Goal: Task Accomplishment & Management: Manage account settings

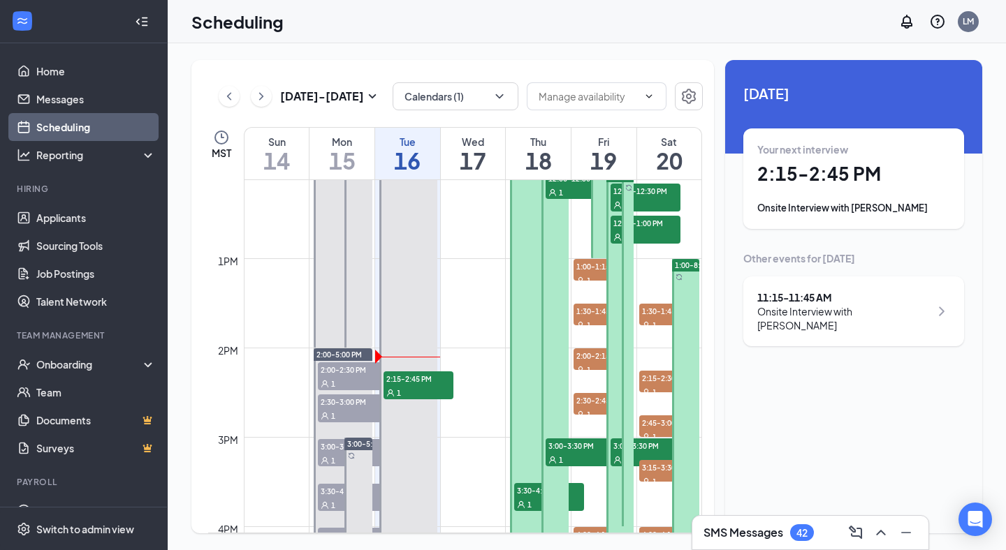
scroll to position [1176, 0]
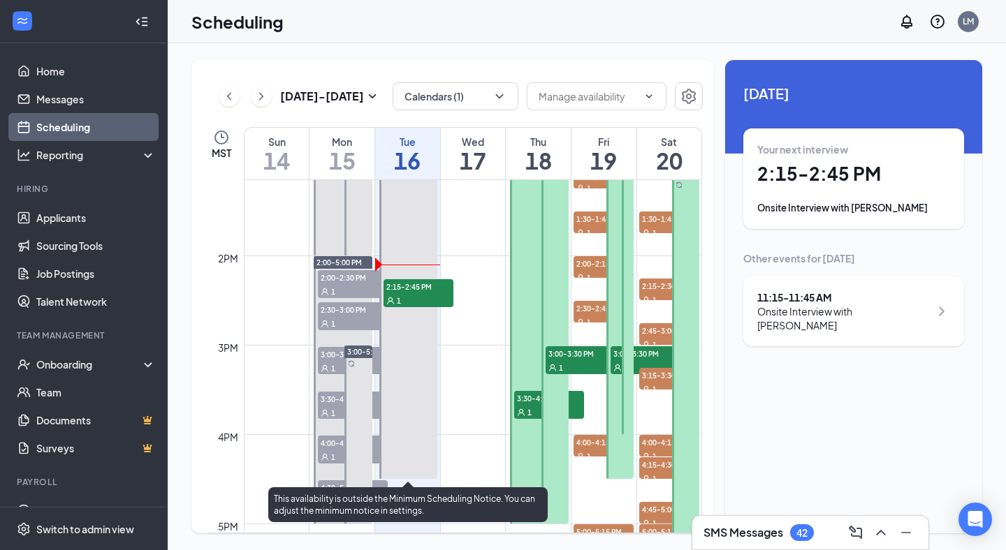
click at [439, 294] on div "1" at bounding box center [418, 300] width 70 height 14
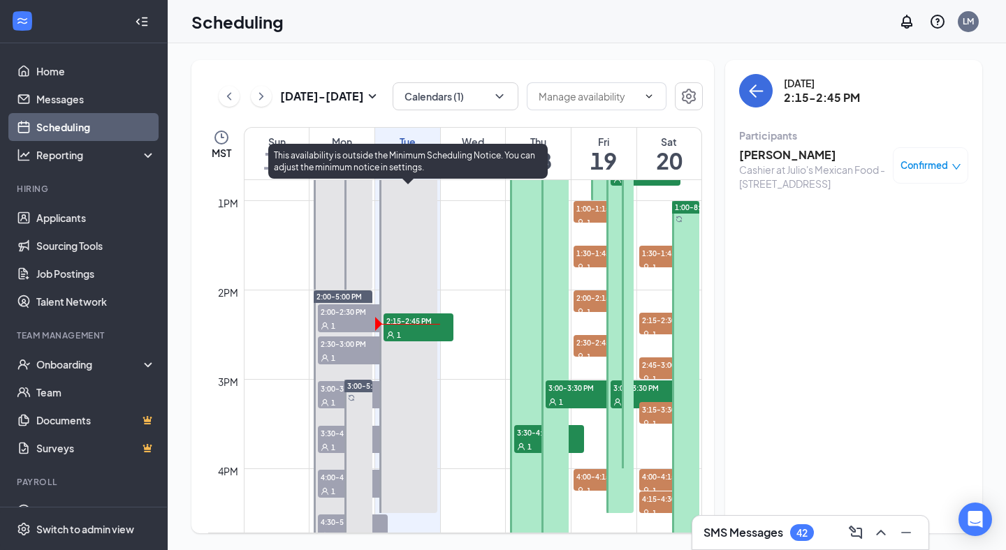
scroll to position [1176, 0]
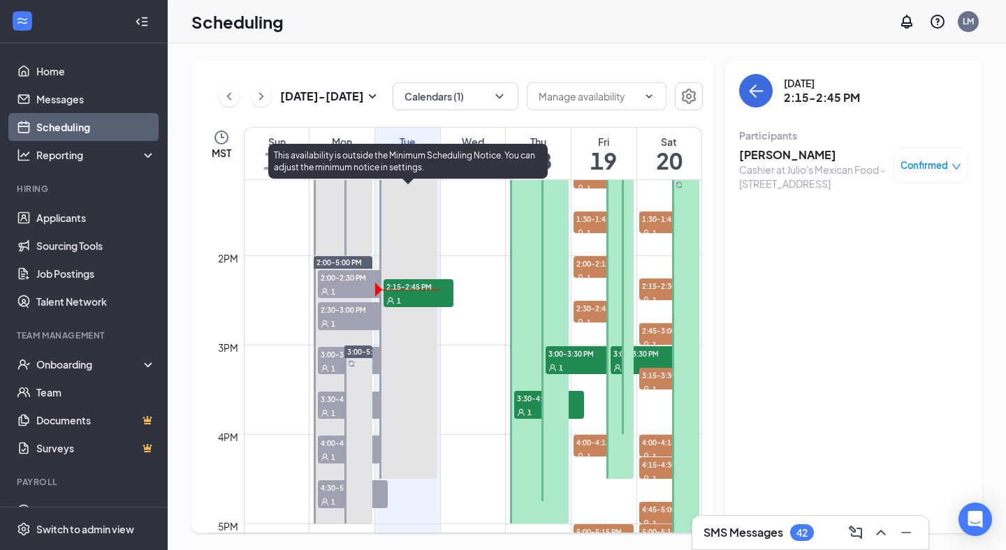
click at [416, 298] on div "1" at bounding box center [418, 300] width 70 height 14
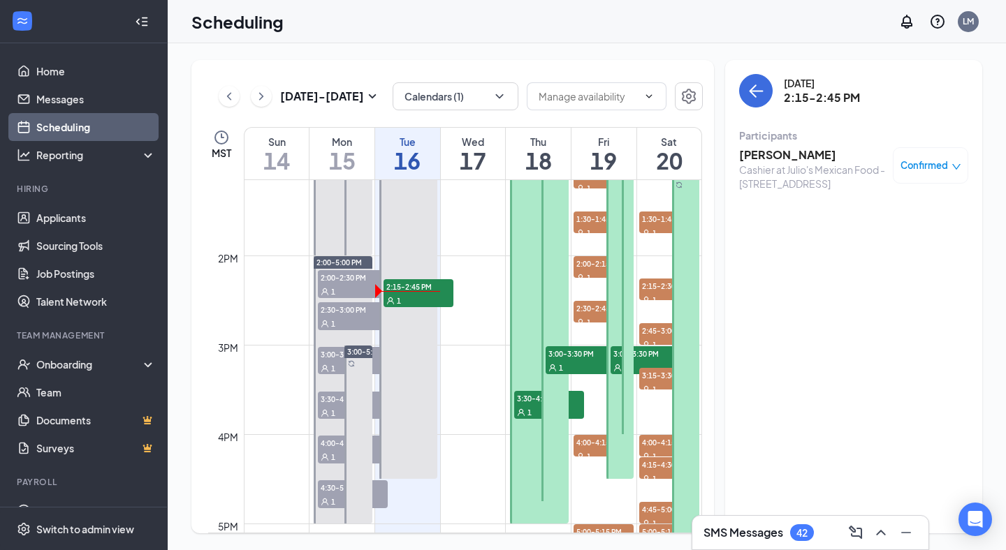
click at [794, 163] on div "Cashier at Julio's Mexican Food - [STREET_ADDRESS]" at bounding box center [812, 177] width 147 height 28
click at [798, 159] on h3 "[PERSON_NAME]" at bounding box center [812, 154] width 147 height 15
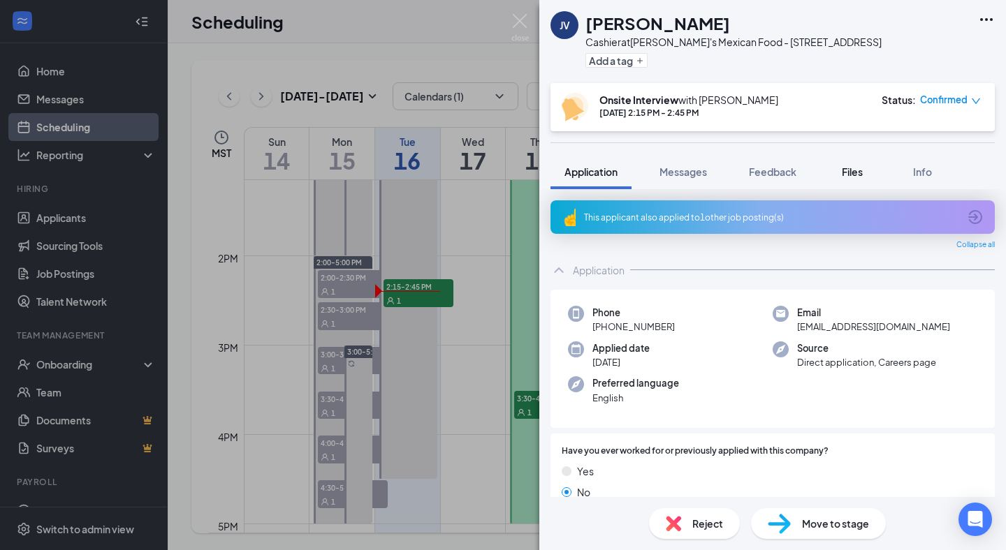
click at [858, 180] on button "Files" at bounding box center [852, 171] width 56 height 35
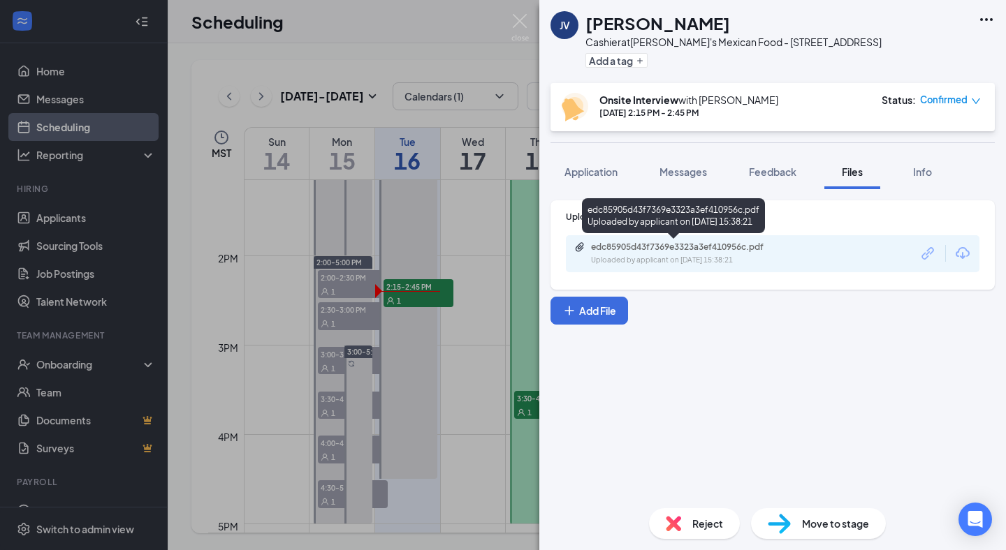
click at [645, 261] on div "Uploaded by applicant on [DATE] 15:38:21" at bounding box center [696, 260] width 210 height 11
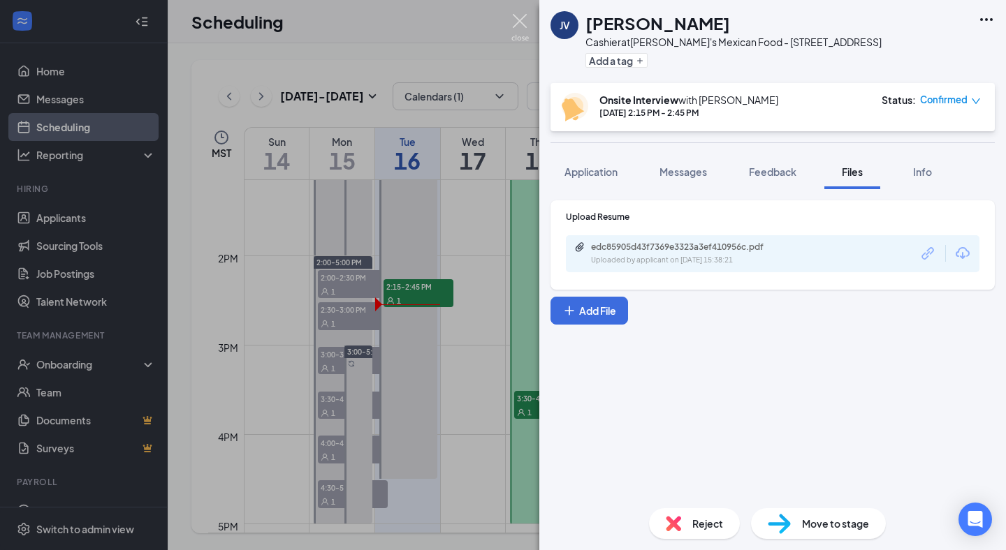
click at [525, 24] on img at bounding box center [519, 27] width 17 height 27
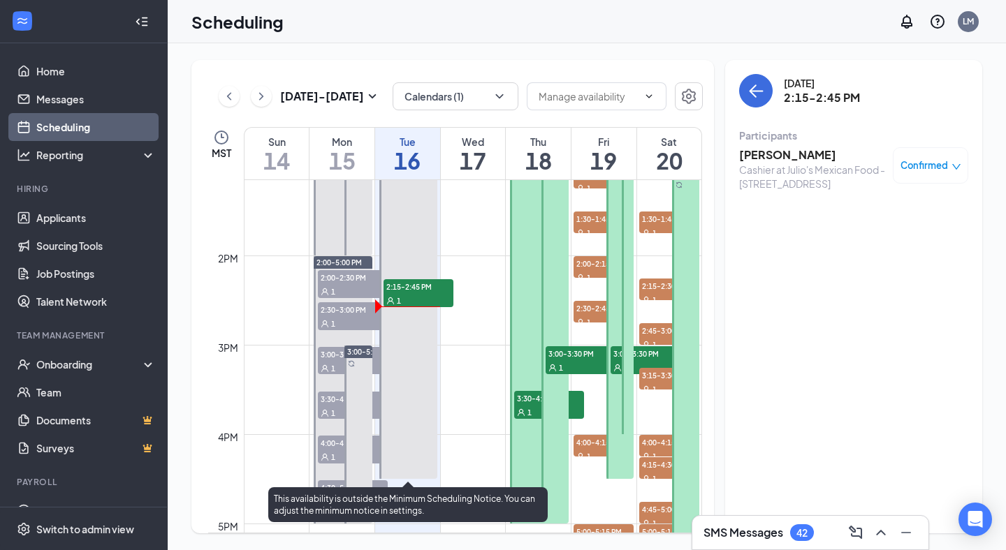
click at [423, 304] on div "1" at bounding box center [418, 300] width 70 height 14
click at [431, 284] on span "2:15-2:45 PM" at bounding box center [418, 286] width 70 height 14
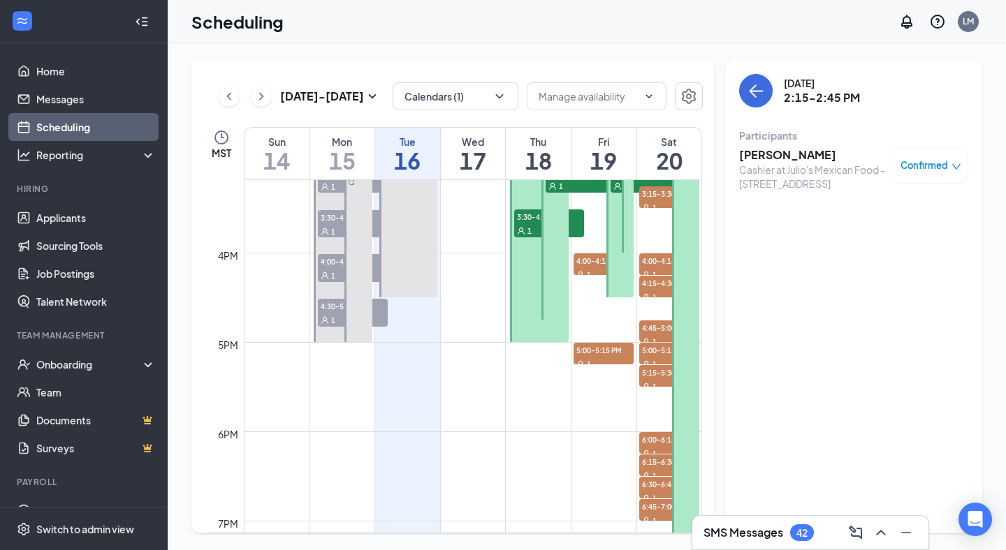
scroll to position [1326, 0]
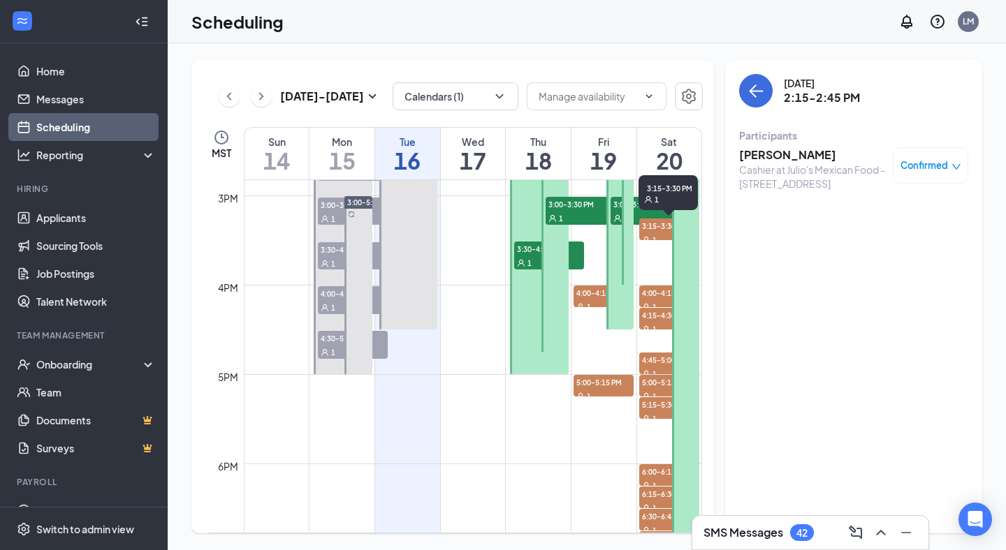
click at [657, 225] on span "3:15-3:30 PM" at bounding box center [669, 226] width 60 height 14
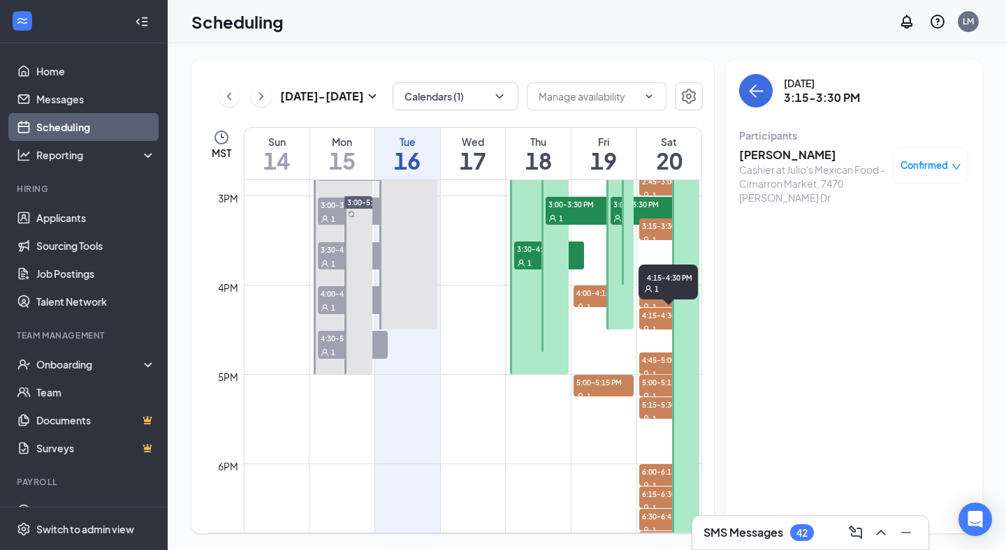
click at [642, 323] on div "1" at bounding box center [669, 329] width 60 height 14
click at [650, 298] on span "4:00-4:15 PM" at bounding box center [669, 293] width 60 height 14
click at [656, 418] on span "1" at bounding box center [654, 419] width 4 height 10
click at [601, 378] on span "5:00-5:15 PM" at bounding box center [603, 382] width 60 height 14
click at [592, 301] on div "1" at bounding box center [603, 307] width 60 height 14
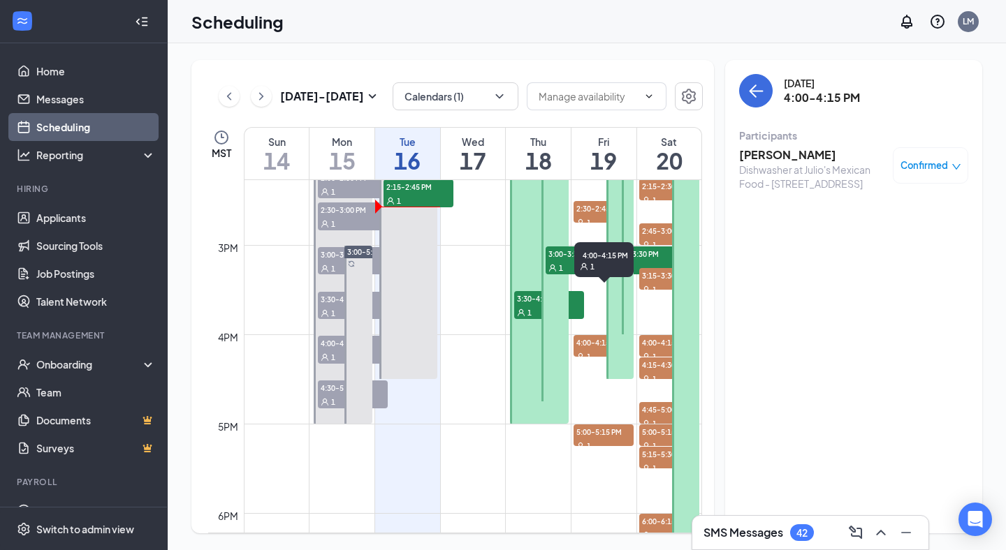
scroll to position [1277, 0]
click at [616, 255] on span "3:00-3:30 PM" at bounding box center [645, 253] width 70 height 14
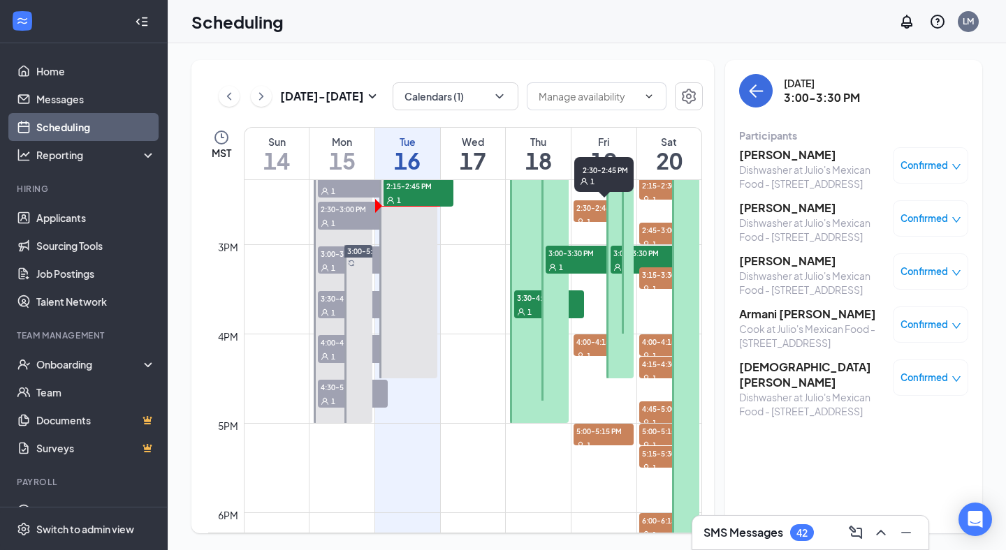
click at [589, 212] on span "2:30-2:45 PM" at bounding box center [603, 207] width 60 height 14
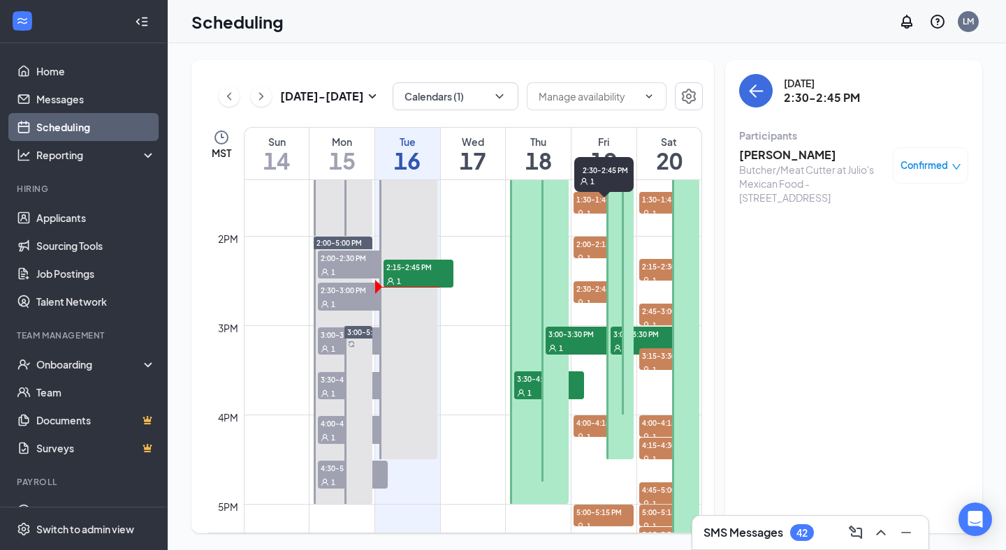
scroll to position [1194, 0]
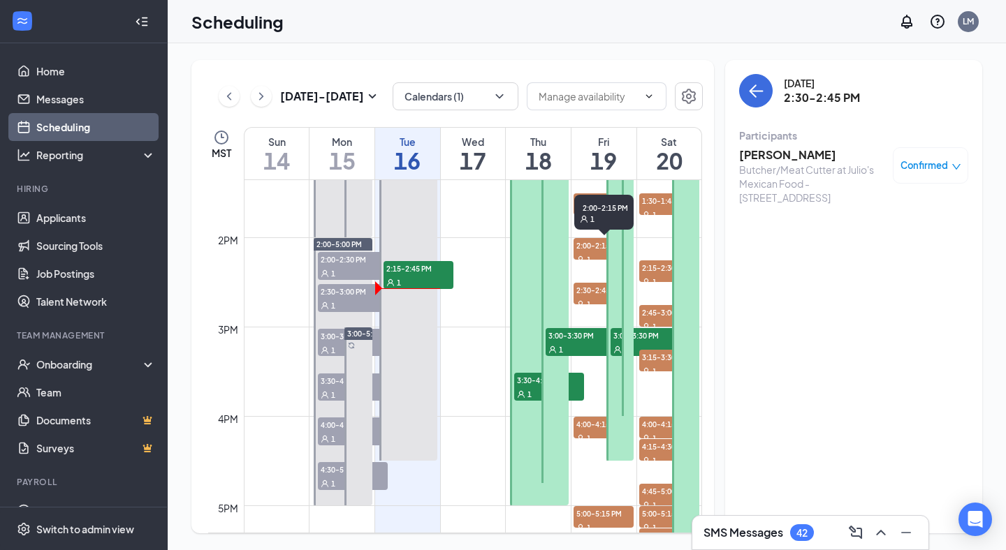
click at [598, 248] on span "2:00-2:15 PM" at bounding box center [603, 245] width 60 height 14
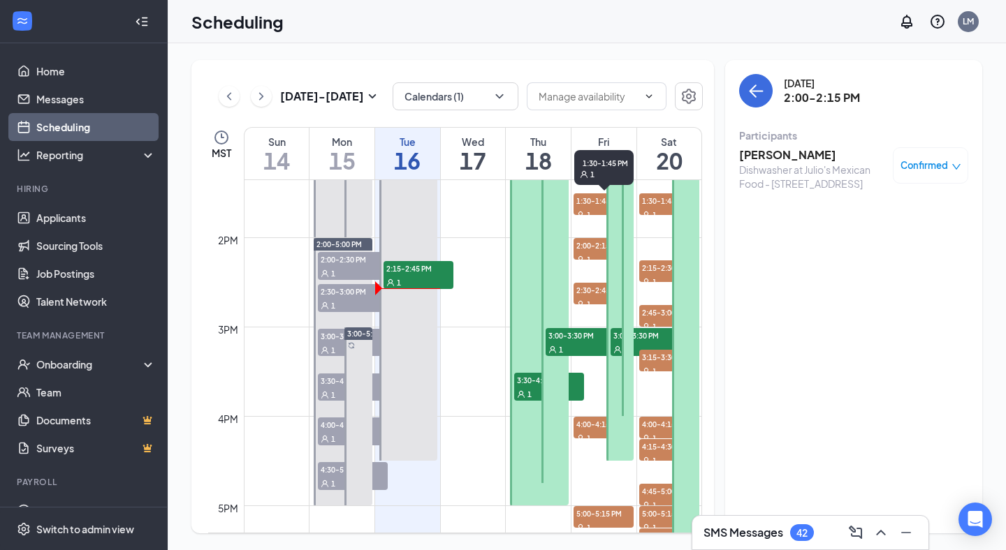
click at [585, 200] on span "1:30-1:45 PM" at bounding box center [603, 200] width 60 height 14
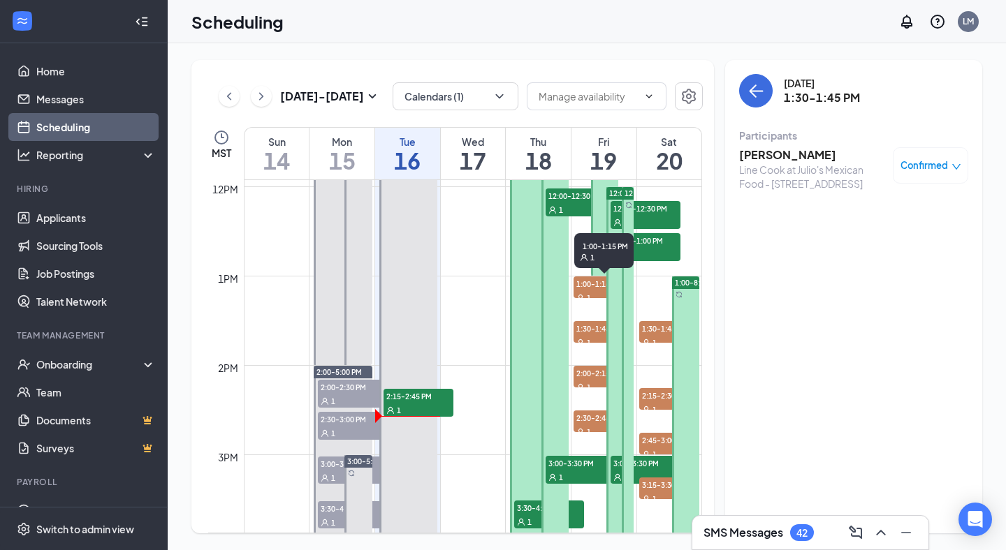
click at [593, 293] on div "1" at bounding box center [603, 298] width 60 height 14
click at [612, 253] on div "2" at bounding box center [645, 254] width 70 height 14
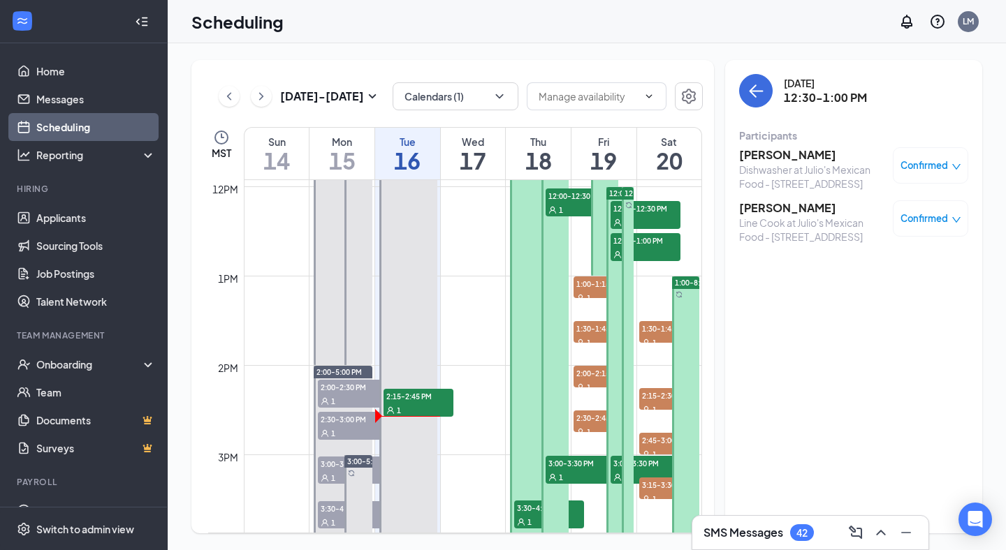
click at [615, 226] on icon "User" at bounding box center [617, 223] width 8 height 8
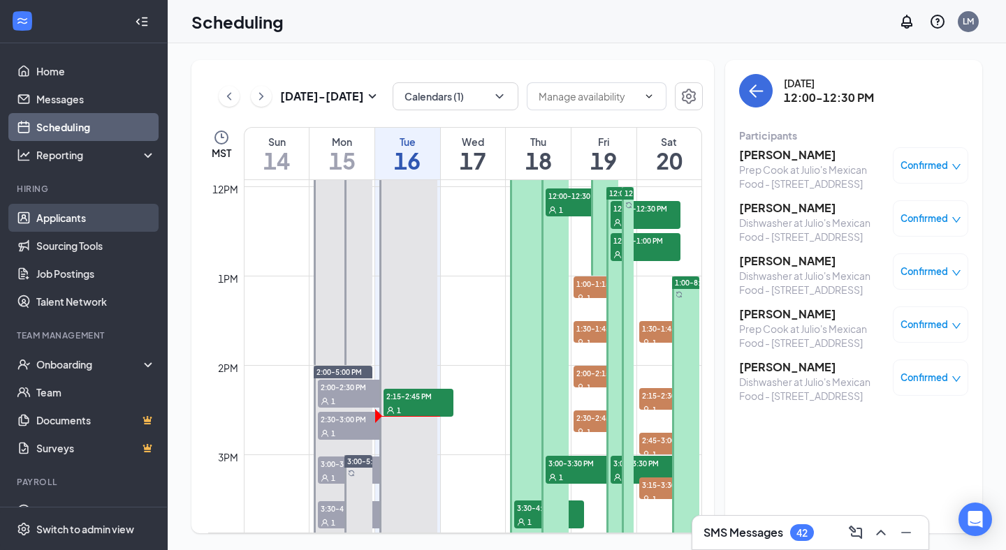
click at [85, 224] on link "Applicants" at bounding box center [95, 218] width 119 height 28
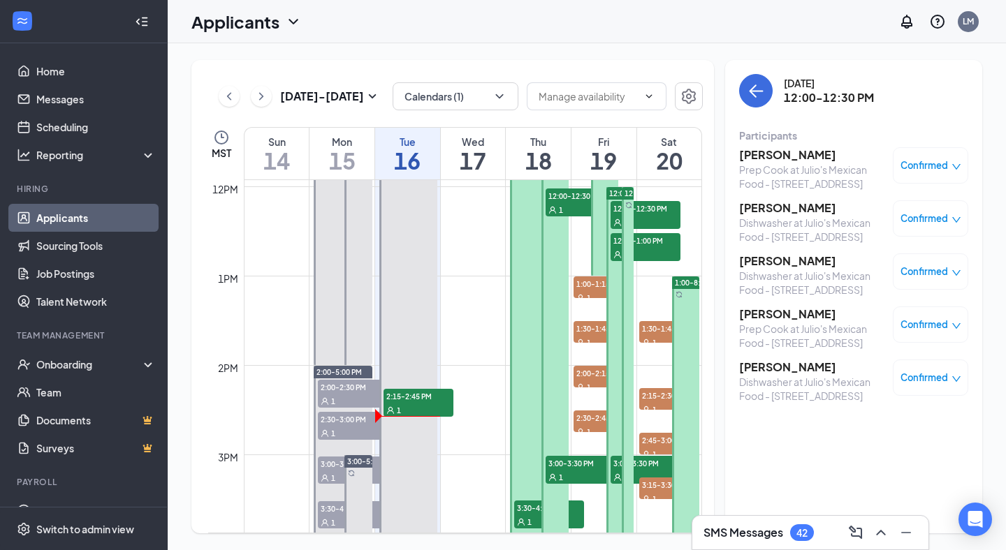
click at [88, 207] on link "Applicants" at bounding box center [95, 218] width 119 height 28
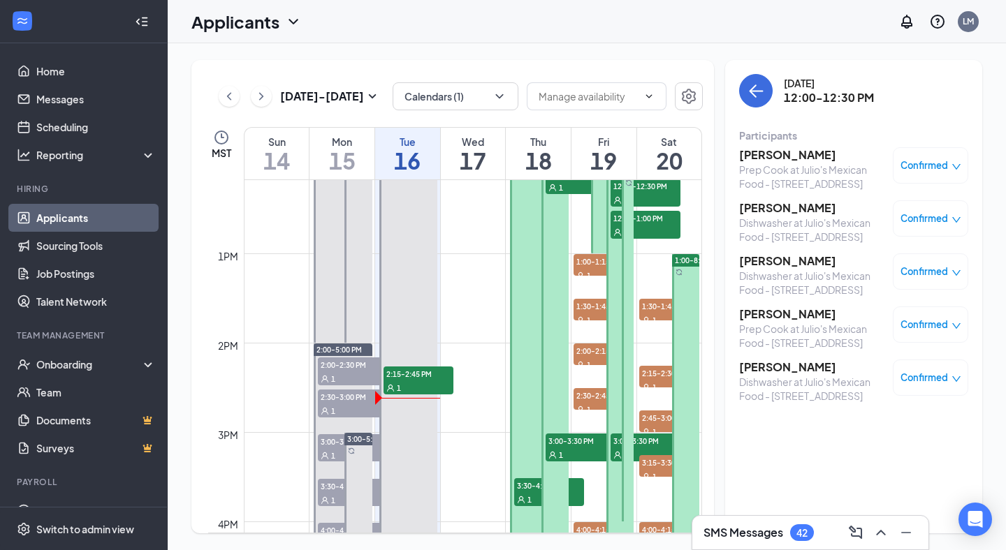
scroll to position [1094, 0]
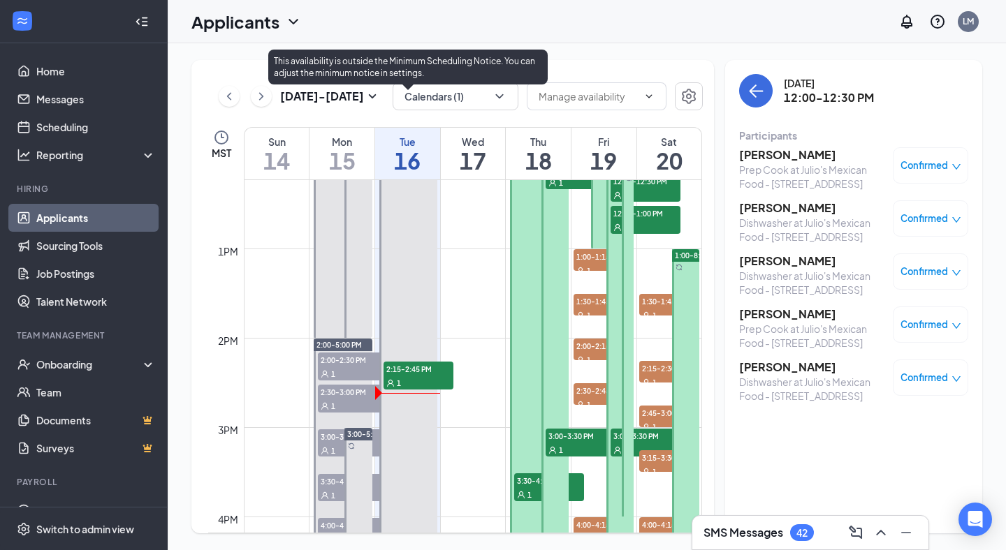
click at [424, 371] on span "2:15-2:45 PM" at bounding box center [418, 369] width 70 height 14
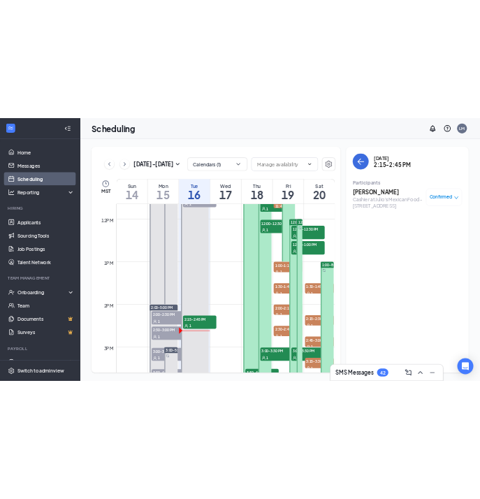
scroll to position [1016, 0]
